Goal: Information Seeking & Learning: Learn about a topic

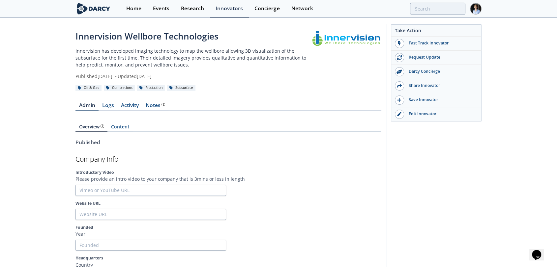
click at [88, 103] on link "Admin" at bounding box center [86, 107] width 23 height 8
click at [424, 115] on div "Edit Innovator" at bounding box center [441, 114] width 74 height 6
drag, startPoint x: 104, startPoint y: 106, endPoint x: 112, endPoint y: 106, distance: 7.9
click at [104, 106] on link "Logs" at bounding box center [108, 107] width 19 height 8
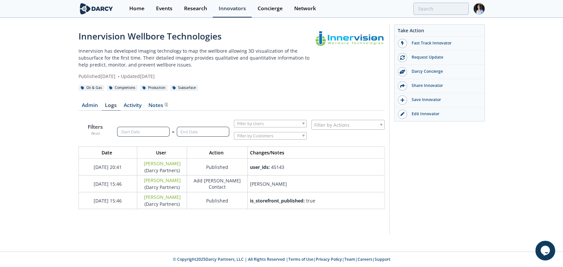
scroll to position [63, 317]
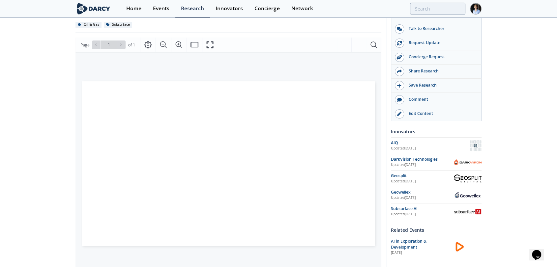
scroll to position [73, 0]
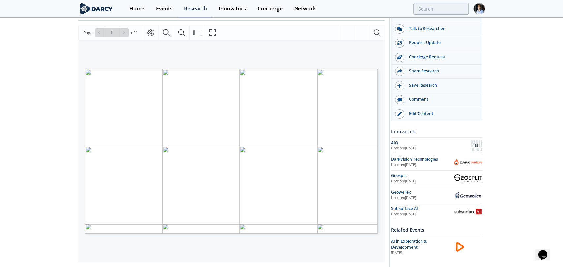
click at [323, 69] on div "7 Proprietary and confidential DOWNHOLE VISUALIZATION TOOLS LEVERAGING AI Sub-T…" at bounding box center [231, 69] width 293 height 0
click at [324, 166] on div "Page 1" at bounding box center [231, 151] width 293 height 165
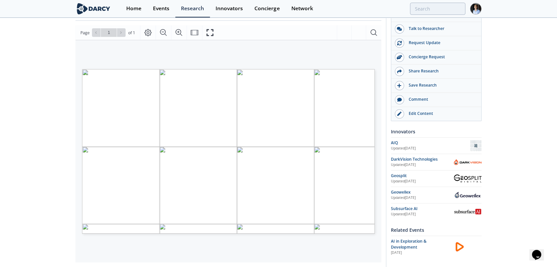
click at [423, 165] on div "Updated Jul 22, 2025" at bounding box center [422, 164] width 63 height 5
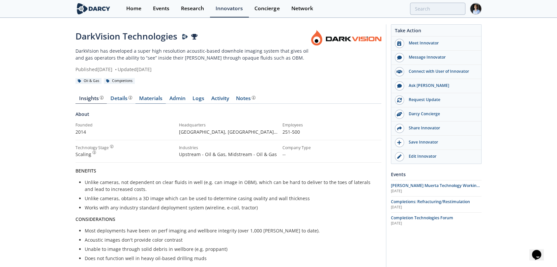
click at [142, 98] on link "Materials" at bounding box center [150, 100] width 30 height 8
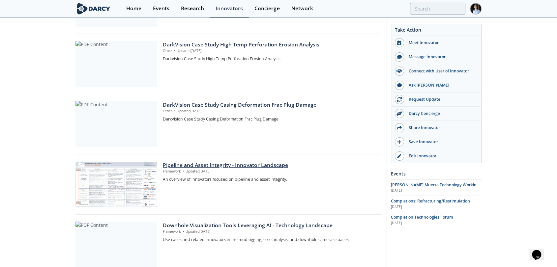
scroll to position [510, 0]
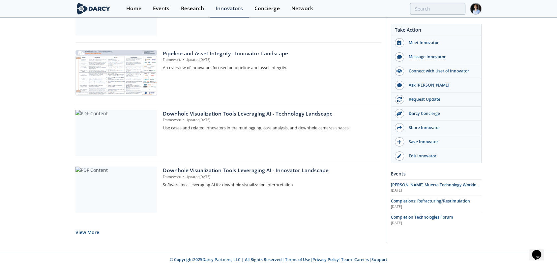
click at [80, 237] on button "View More" at bounding box center [87, 232] width 24 height 16
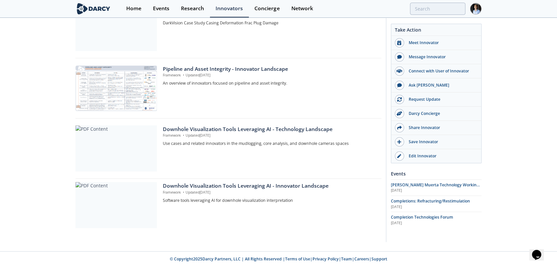
scroll to position [494, 0]
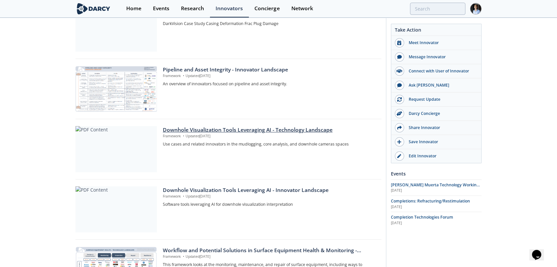
click at [177, 129] on div "Downhole Visualization Tools Leveraging AI - Technology Landscape" at bounding box center [270, 130] width 214 height 8
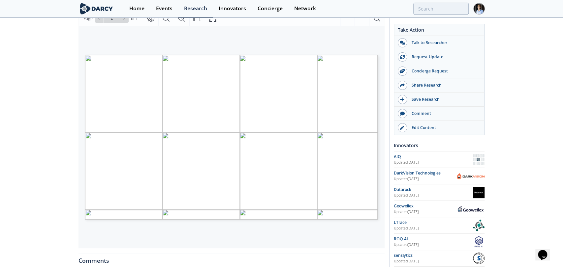
scroll to position [85, 0]
click at [212, 24] on icon "Fullscreen" at bounding box center [213, 21] width 8 height 8
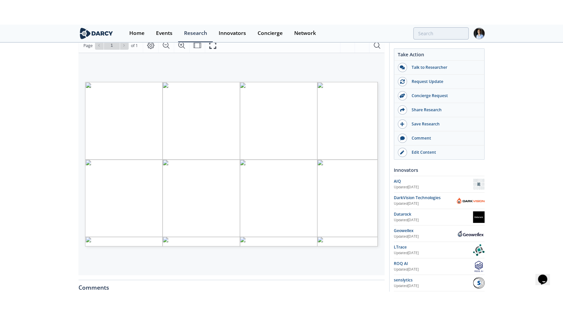
scroll to position [0, 0]
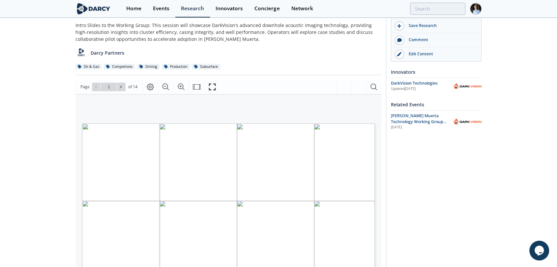
scroll to position [73, 0]
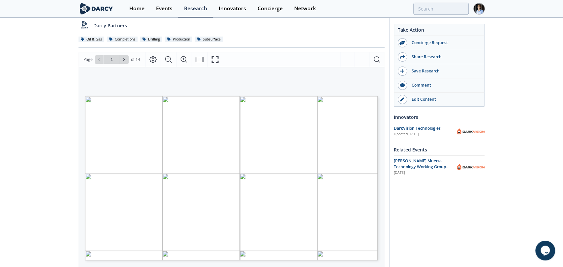
type input "2"
type input "3"
type input "5"
type input "7"
type input "9"
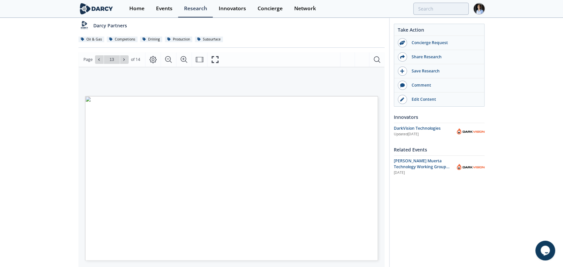
type input "14"
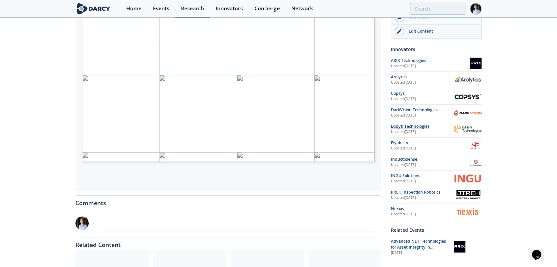
scroll to position [110, 0]
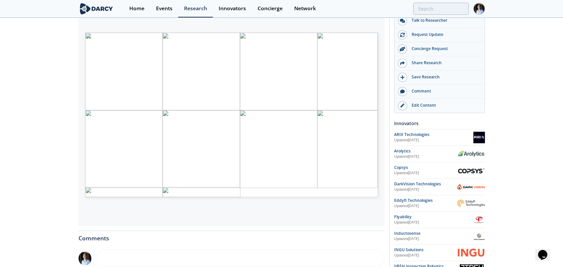
type input "1"
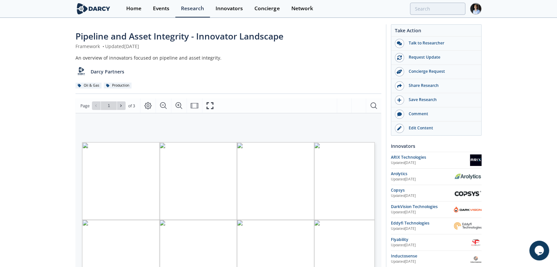
click at [382, 48] on div "Pipeline and Asset Integrity - Innovator Landscape Framework • Updated October …" at bounding box center [278, 246] width 406 height 456
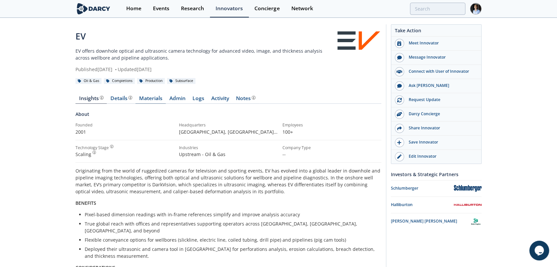
click at [148, 101] on link "Materials" at bounding box center [150, 100] width 30 height 8
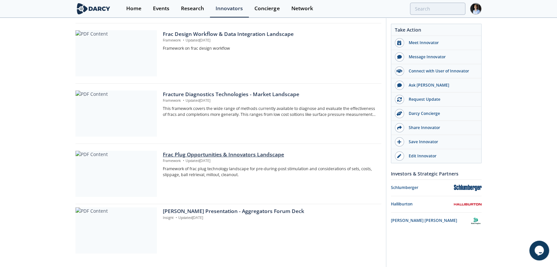
scroll to position [510, 0]
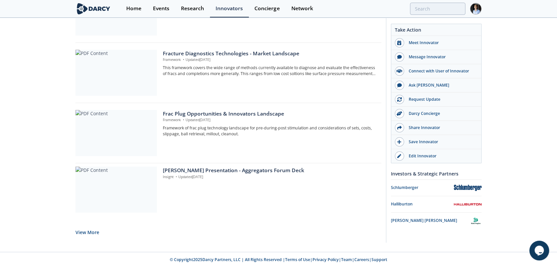
click at [77, 229] on button "View More" at bounding box center [87, 232] width 24 height 16
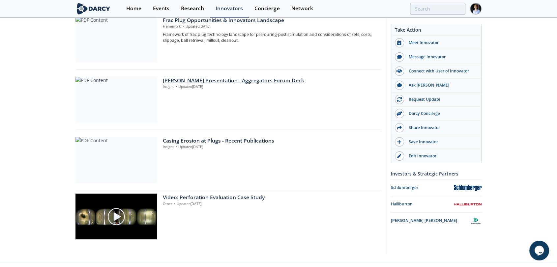
scroll to position [615, 0]
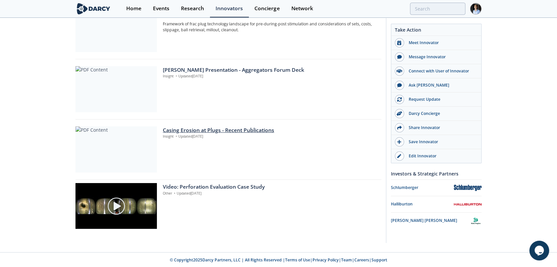
click at [149, 157] on div at bounding box center [115, 150] width 81 height 46
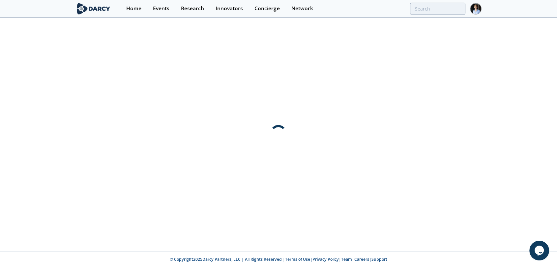
scroll to position [0, 0]
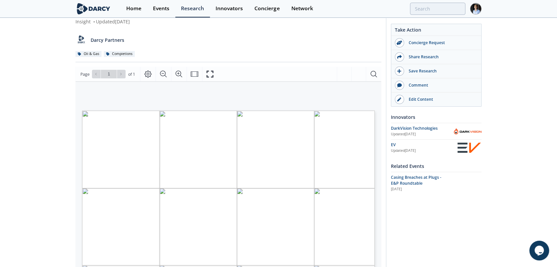
scroll to position [73, 0]
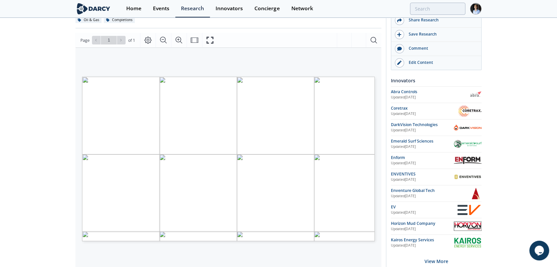
scroll to position [73, 0]
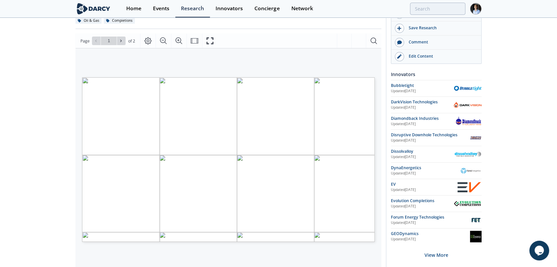
scroll to position [73, 0]
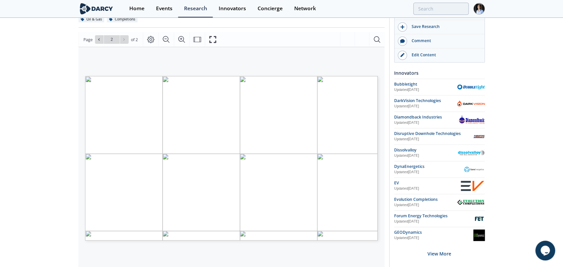
type input "1"
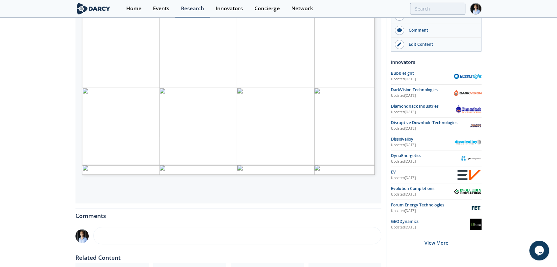
scroll to position [219, 0]
